Goal: Submit feedback/report problem: Provide input to the site owners about the experience or issues

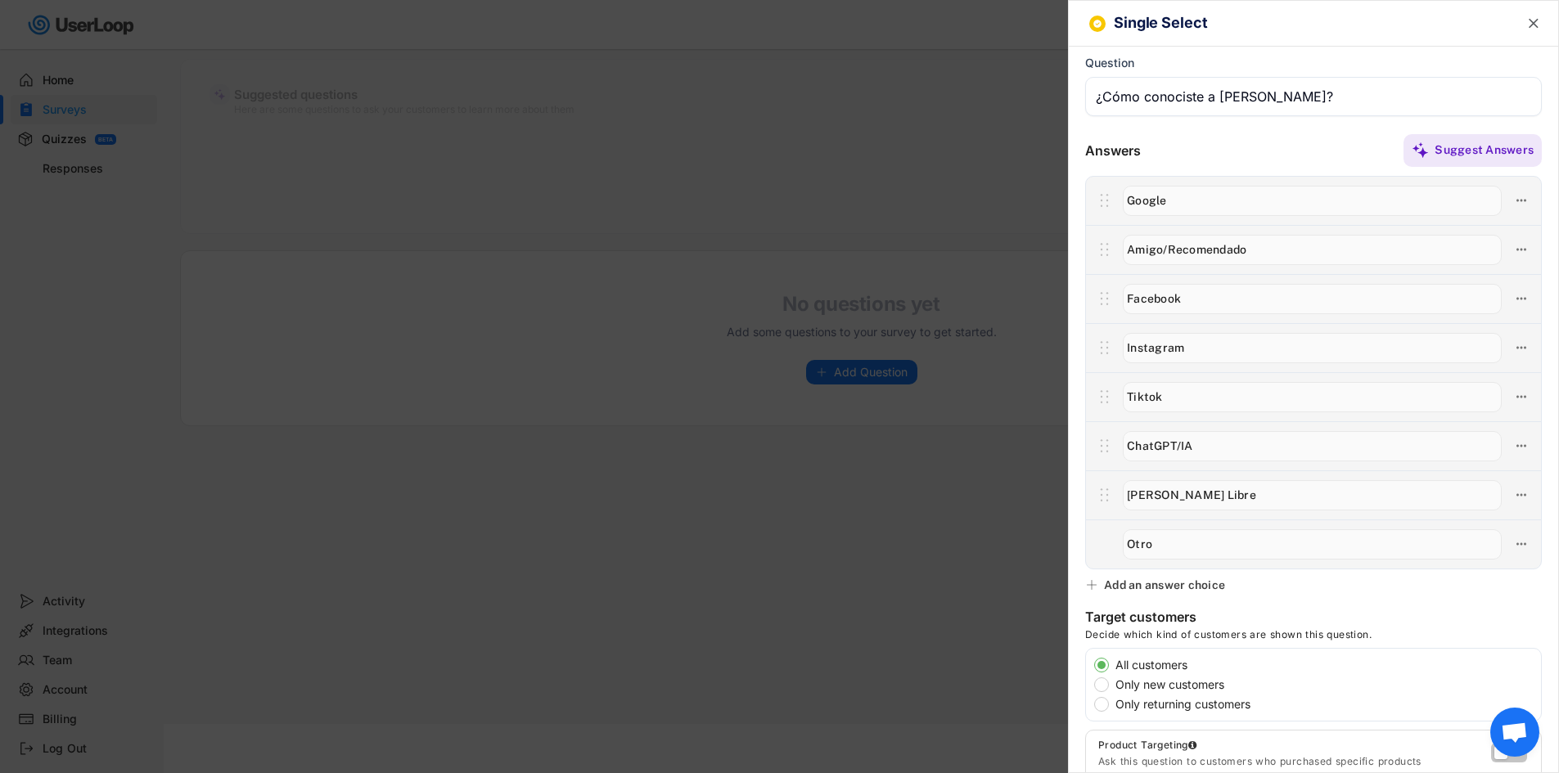
scroll to position [491, 0]
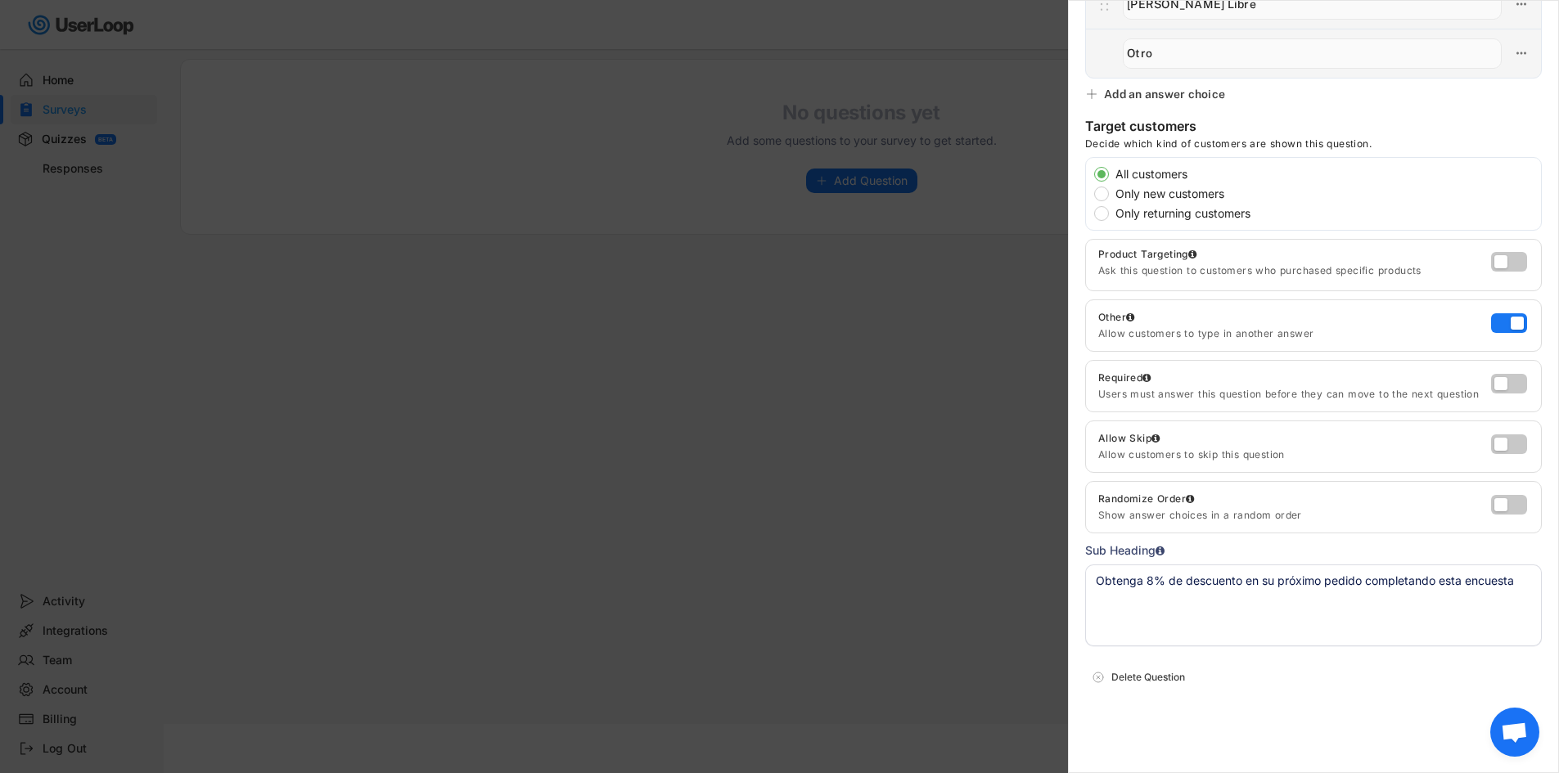
click at [1256, 598] on textarea "Obtenga 8% de descuento en su próximo pedido completando esta encuesta" at bounding box center [1313, 606] width 457 height 82
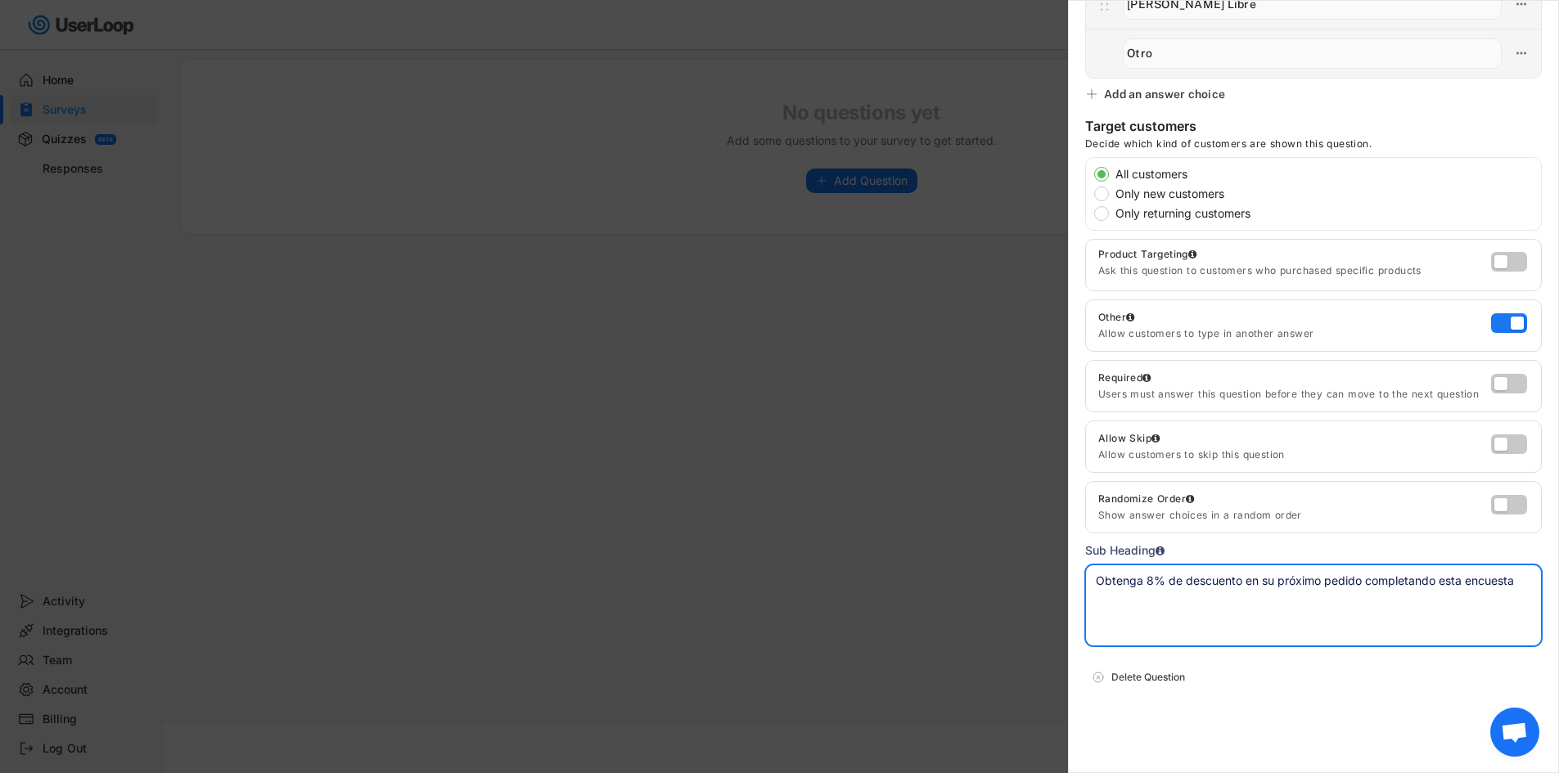
click at [1256, 598] on textarea "Obtenga 8% de descuento en su próximo pedido completando esta encuesta" at bounding box center [1313, 606] width 457 height 82
paste textarea "¿Cómo conociste a [PERSON_NAME]?"
click at [1345, 678] on div "Delete Question" at bounding box center [1323, 677] width 424 height 15
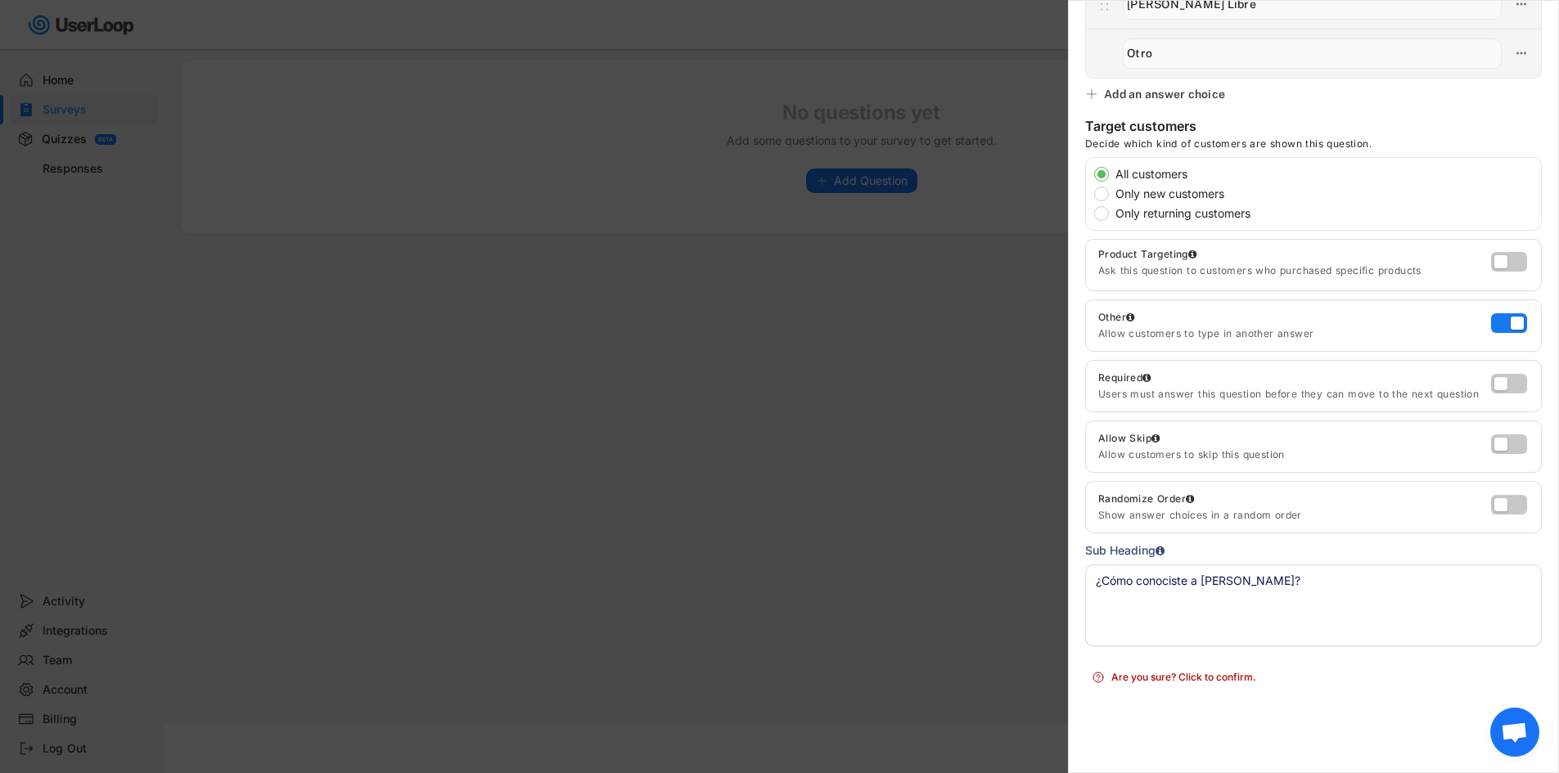
type textarea "Obtenga 8% de descuento en su próximo pedido completando esta encuesta"
click at [859, 255] on div at bounding box center [779, 386] width 1559 height 773
